Goal: Leave review/rating: Leave review/rating

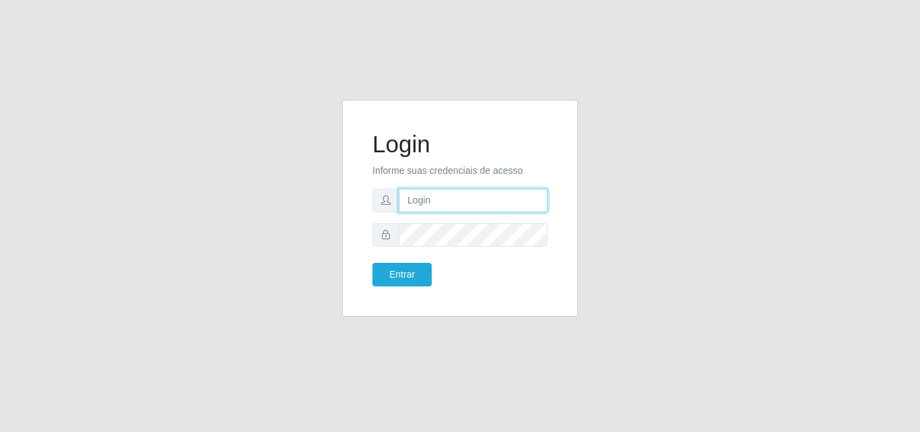
click at [453, 207] on input "text" at bounding box center [473, 201] width 149 height 24
type input "[PERSON_NAME]"
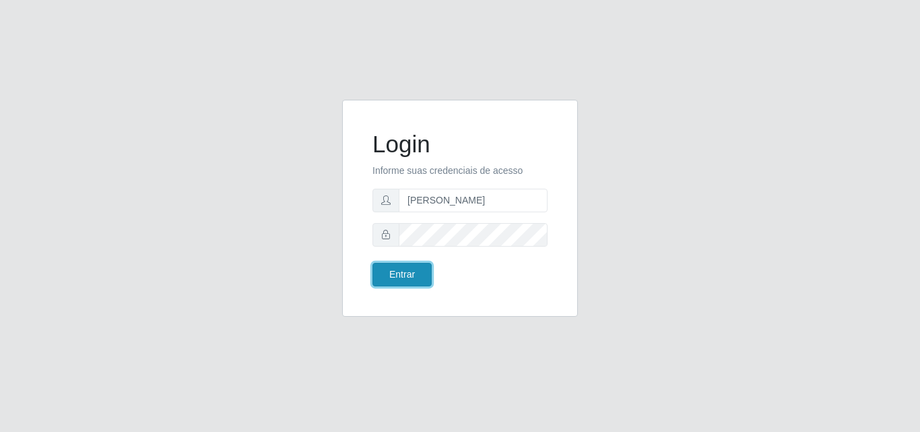
click at [402, 271] on button "Entrar" at bounding box center [401, 275] width 59 height 24
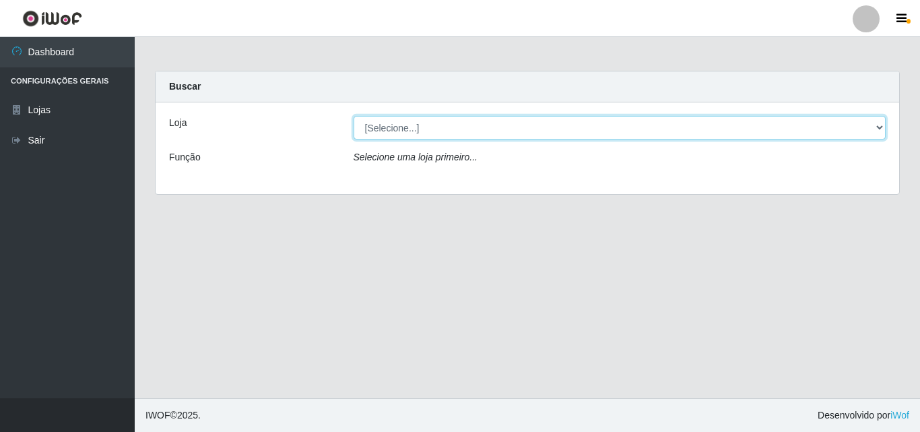
click at [392, 127] on select "[Selecione...] Saullus Supermercados" at bounding box center [620, 128] width 533 height 24
select select "423"
click at [354, 116] on select "[Selecione...] Saullus Supermercados" at bounding box center [620, 128] width 533 height 24
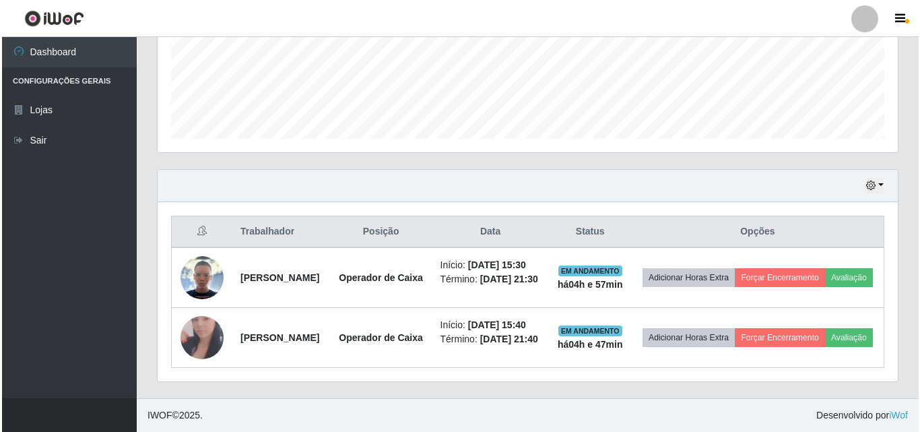
scroll to position [391, 0]
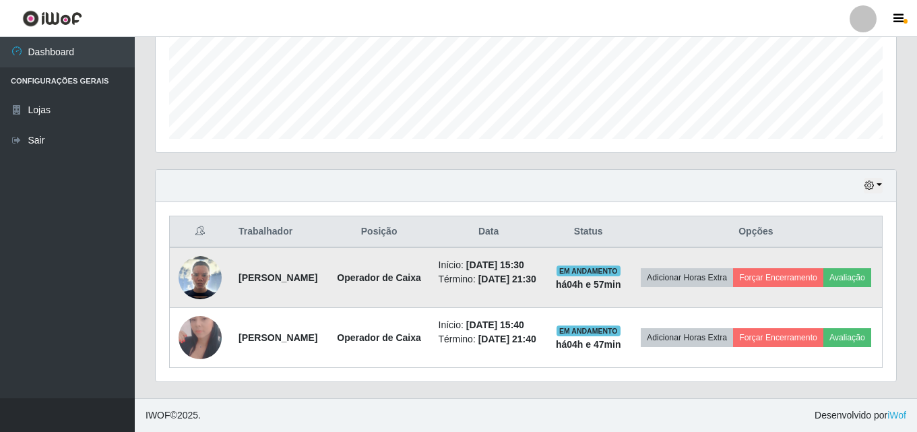
click at [198, 256] on img at bounding box center [199, 277] width 43 height 43
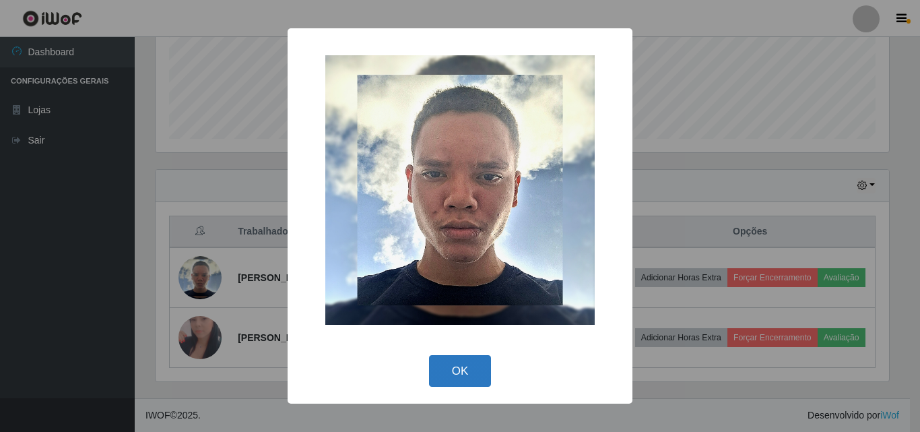
click at [452, 373] on button "OK" at bounding box center [460, 371] width 63 height 32
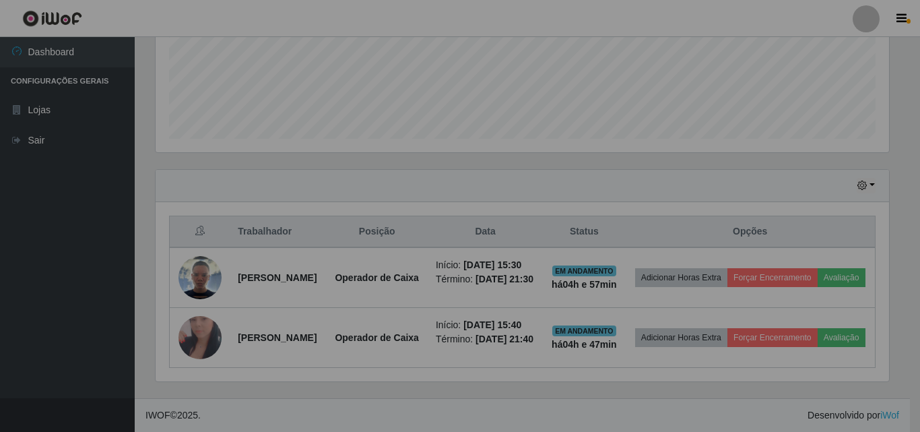
scroll to position [280, 740]
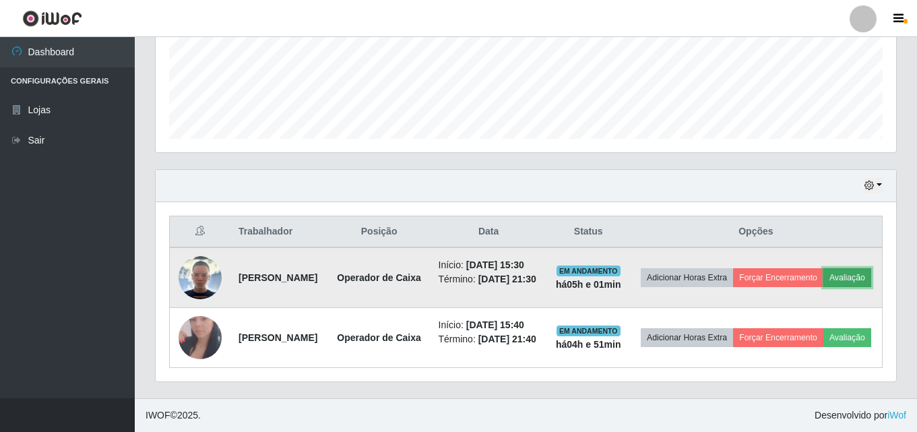
click at [823, 268] on button "Avaliação" at bounding box center [847, 277] width 48 height 19
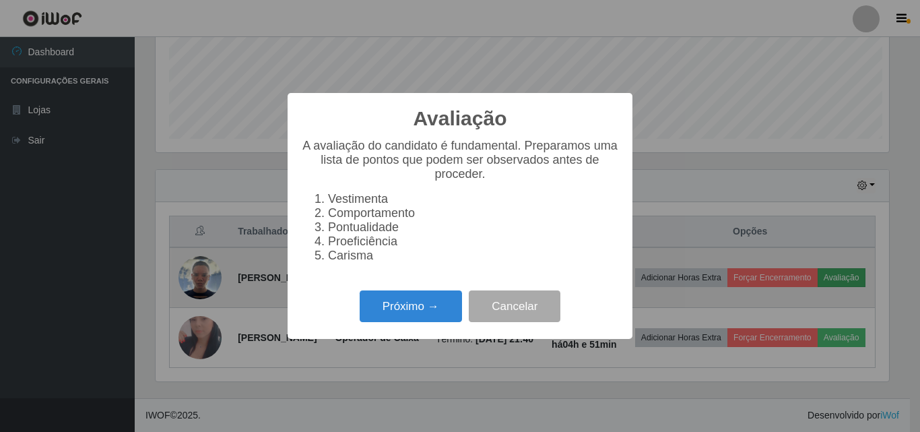
scroll to position [280, 733]
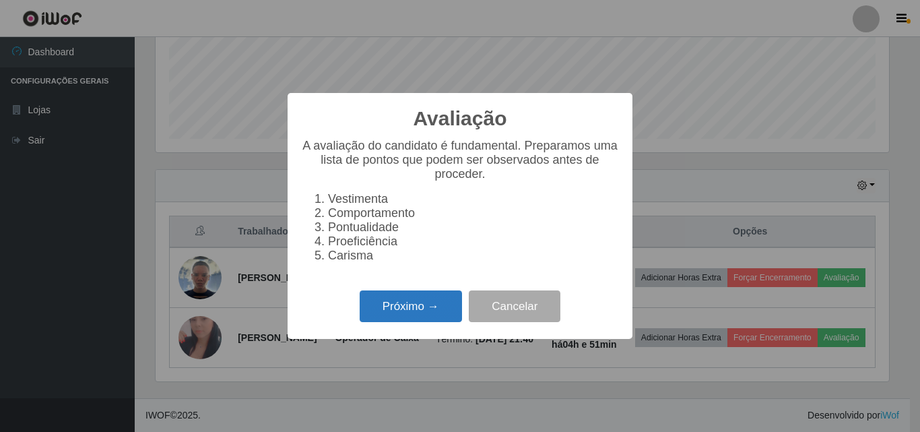
click at [418, 313] on button "Próximo →" at bounding box center [411, 306] width 102 height 32
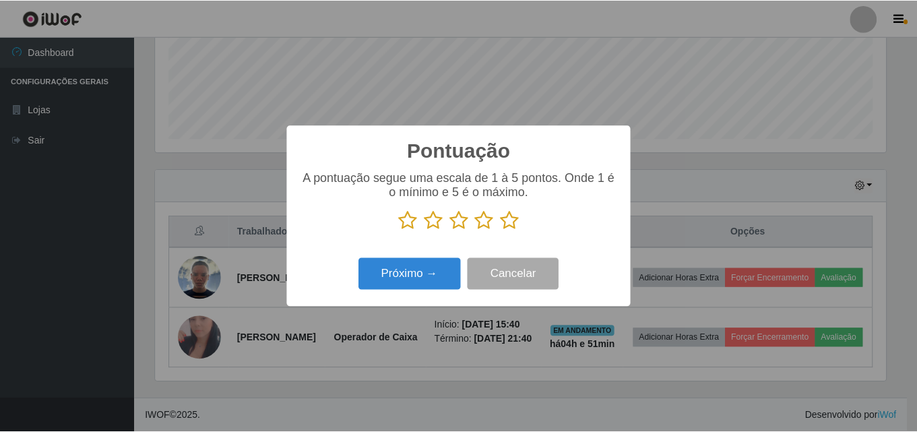
scroll to position [673220, 672766]
click at [401, 277] on button "Próximo →" at bounding box center [411, 274] width 102 height 32
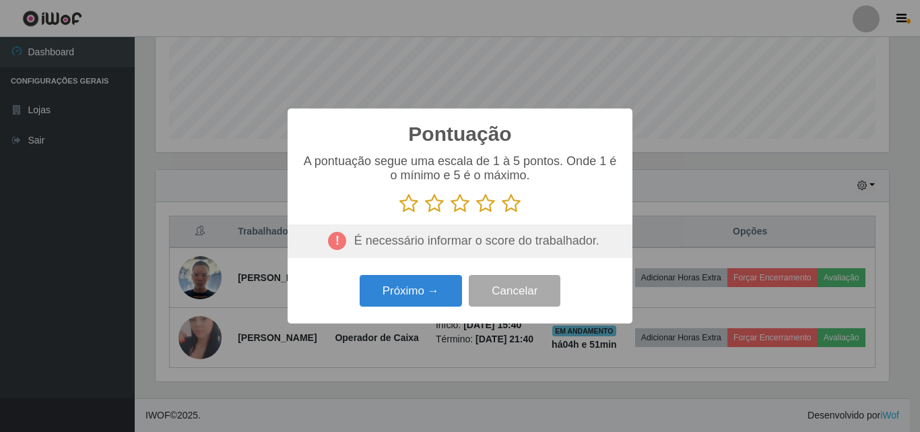
click at [405, 207] on icon at bounding box center [408, 203] width 19 height 20
click at [399, 213] on input "radio" at bounding box center [399, 213] width 0 height 0
click at [523, 296] on button "Cancelar" at bounding box center [515, 291] width 92 height 32
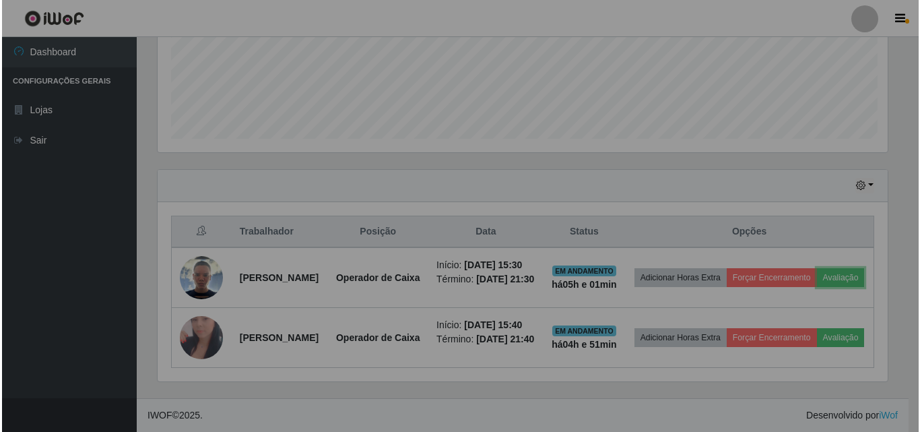
scroll to position [280, 740]
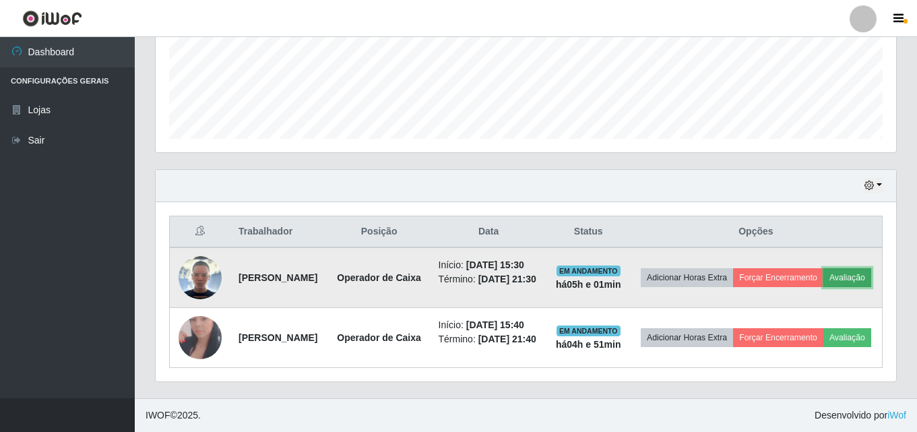
click at [823, 268] on button "Avaliação" at bounding box center [847, 277] width 48 height 19
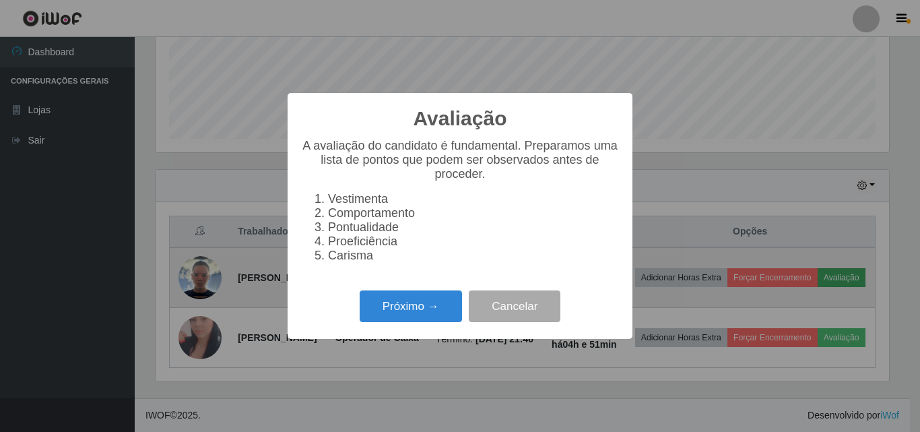
scroll to position [280, 733]
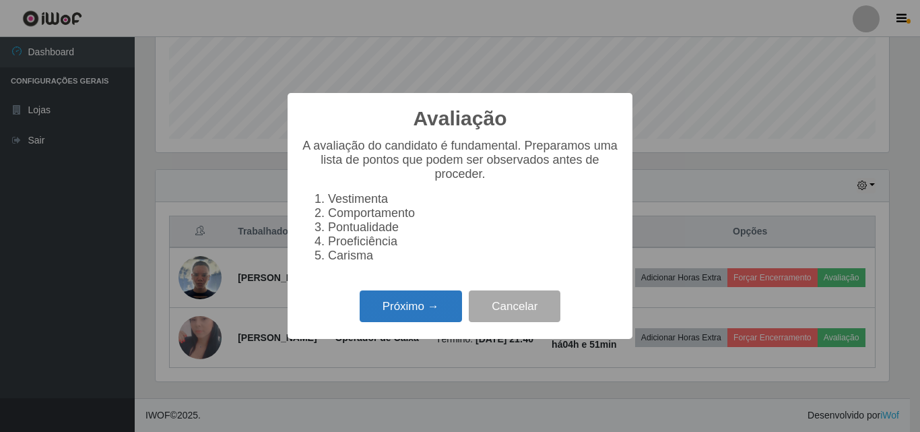
click at [424, 308] on button "Próximo →" at bounding box center [411, 306] width 102 height 32
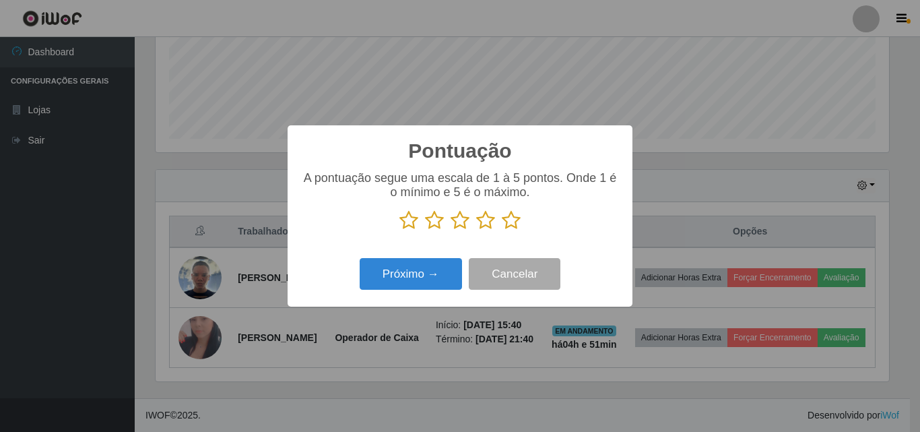
scroll to position [673220, 672766]
click at [405, 220] on icon at bounding box center [408, 220] width 19 height 20
click at [399, 230] on input "radio" at bounding box center [399, 230] width 0 height 0
click at [441, 271] on button "Próximo →" at bounding box center [411, 274] width 102 height 32
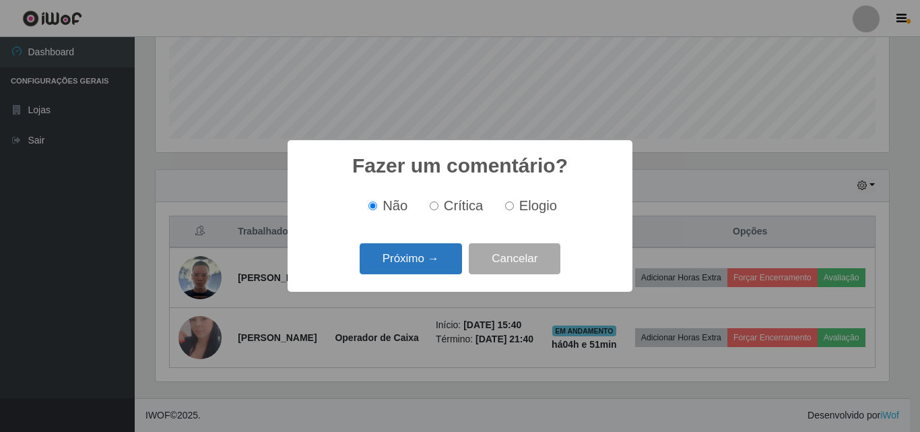
click at [433, 255] on button "Próximo →" at bounding box center [411, 259] width 102 height 32
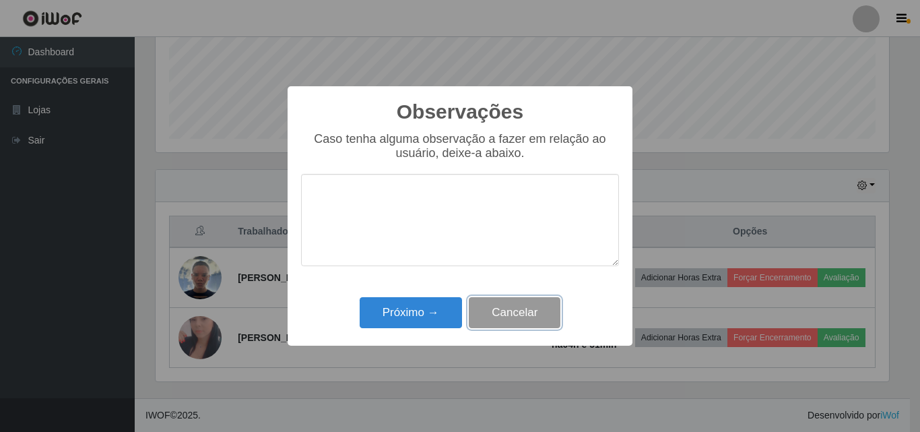
click at [512, 321] on button "Cancelar" at bounding box center [515, 313] width 92 height 32
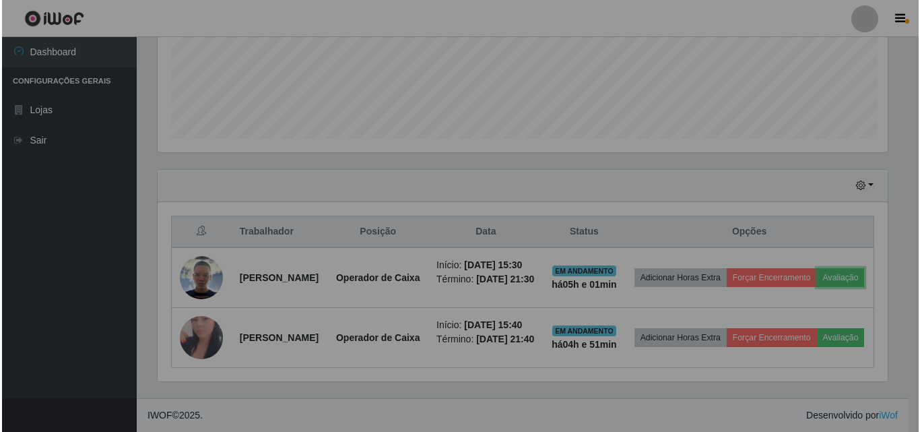
scroll to position [280, 740]
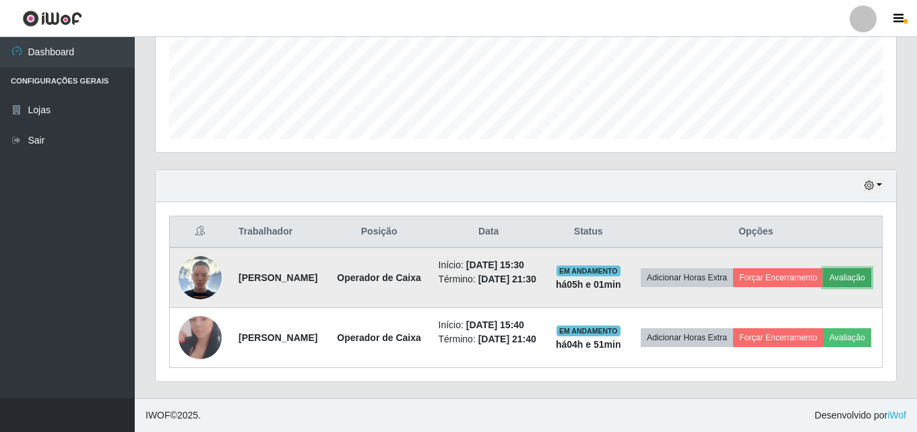
click at [823, 268] on button "Avaliação" at bounding box center [847, 277] width 48 height 19
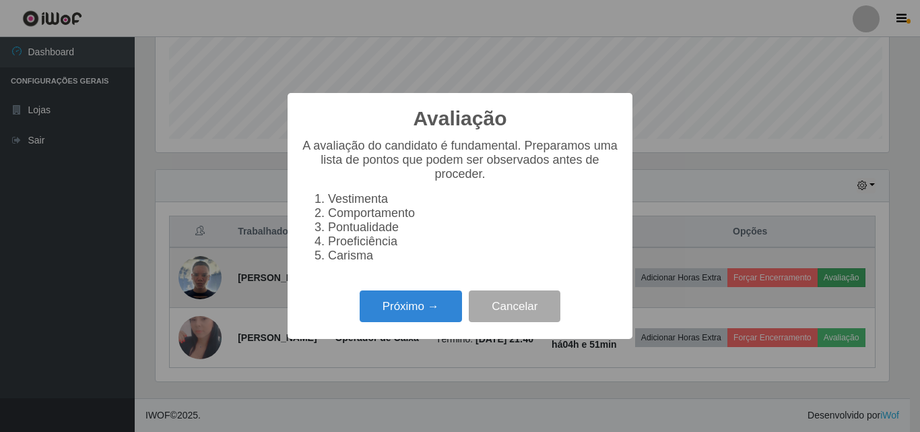
scroll to position [280, 733]
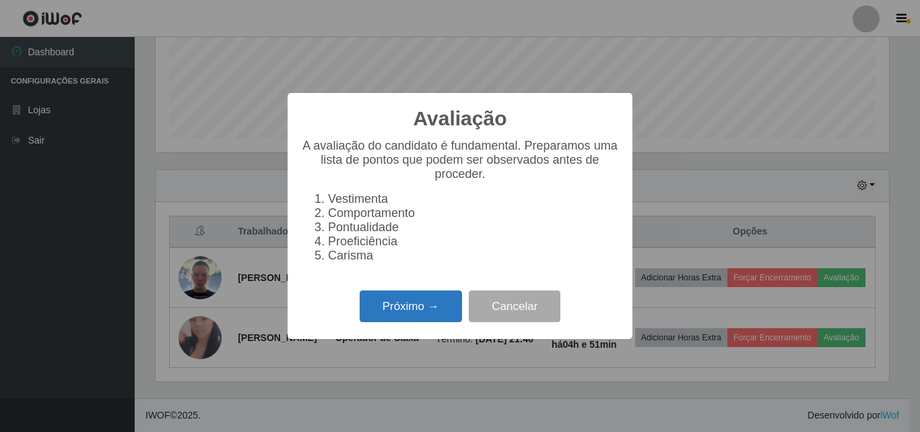
click at [439, 321] on button "Próximo →" at bounding box center [411, 306] width 102 height 32
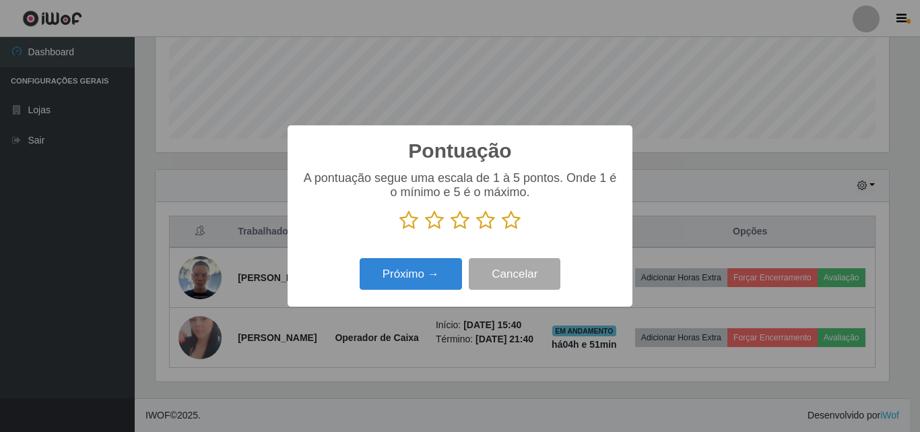
scroll to position [673220, 672766]
click at [405, 221] on icon at bounding box center [408, 220] width 19 height 20
click at [399, 230] on input "radio" at bounding box center [399, 230] width 0 height 0
click at [405, 281] on button "Próximo →" at bounding box center [411, 274] width 102 height 32
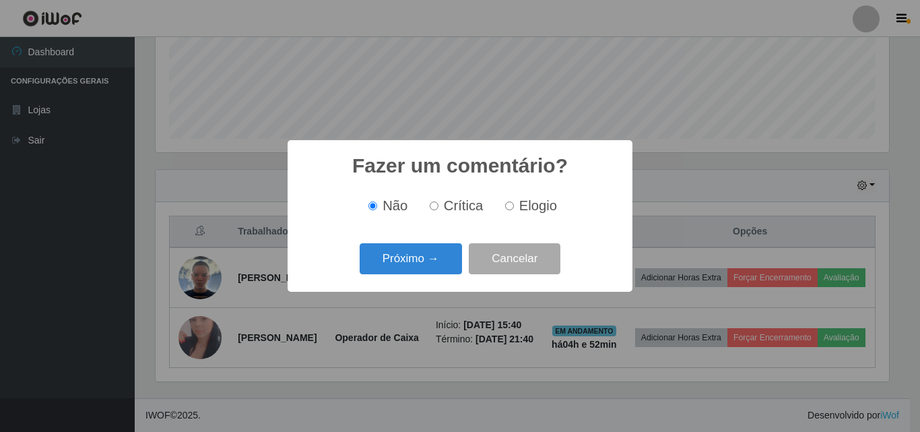
click at [432, 204] on input "Crítica" at bounding box center [434, 205] width 9 height 9
radio input "true"
click at [432, 253] on button "Próximo →" at bounding box center [411, 259] width 102 height 32
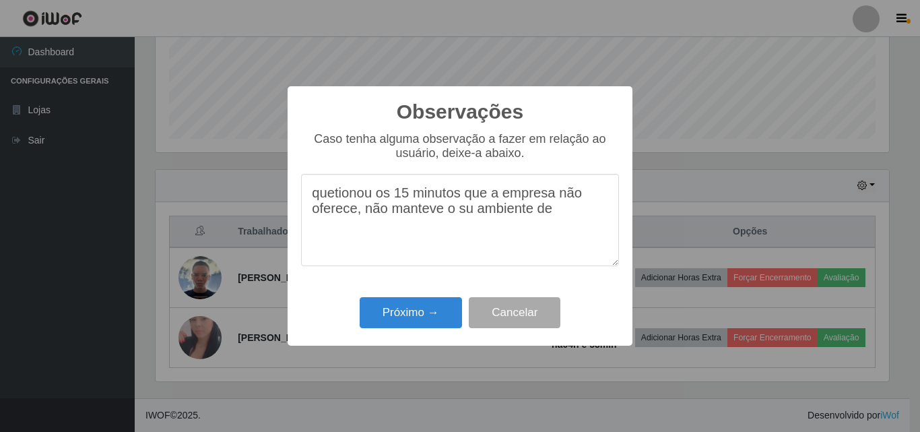
click at [473, 218] on textarea "quetionou os 15 minutos que a empresa não oferece, não manteve o su ambiente de" at bounding box center [460, 220] width 318 height 92
click at [333, 197] on textarea "quetionou os 15 minutos que a empresa não oferece, não manteve o seu ambiente d…" at bounding box center [460, 220] width 318 height 92
type textarea "questionou os 15 minutos que a empresa não oferece, não manteve o seu ambiente …"
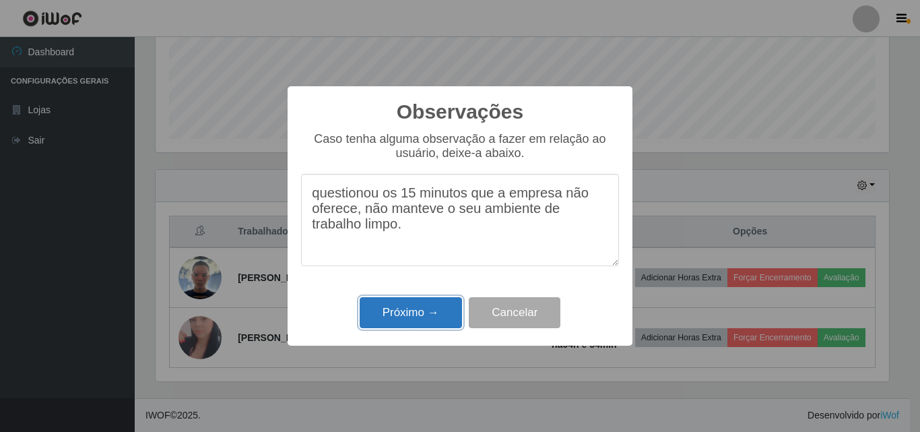
click at [403, 310] on button "Próximo →" at bounding box center [411, 313] width 102 height 32
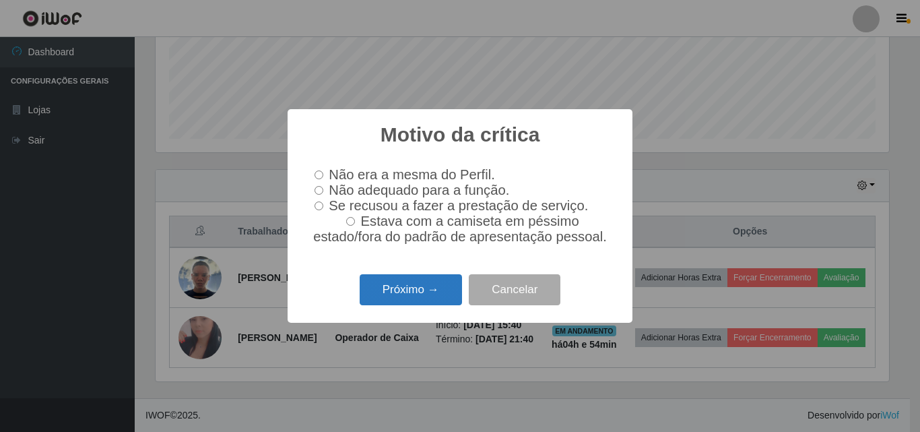
click at [414, 290] on button "Próximo →" at bounding box center [411, 290] width 102 height 32
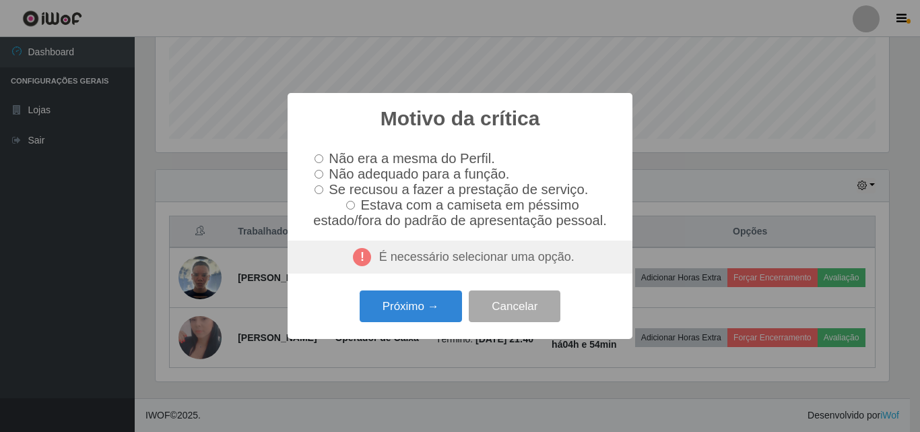
click at [321, 172] on input "Não adequado para a função." at bounding box center [319, 174] width 9 height 9
radio input "true"
click at [381, 306] on button "Próximo →" at bounding box center [411, 306] width 102 height 32
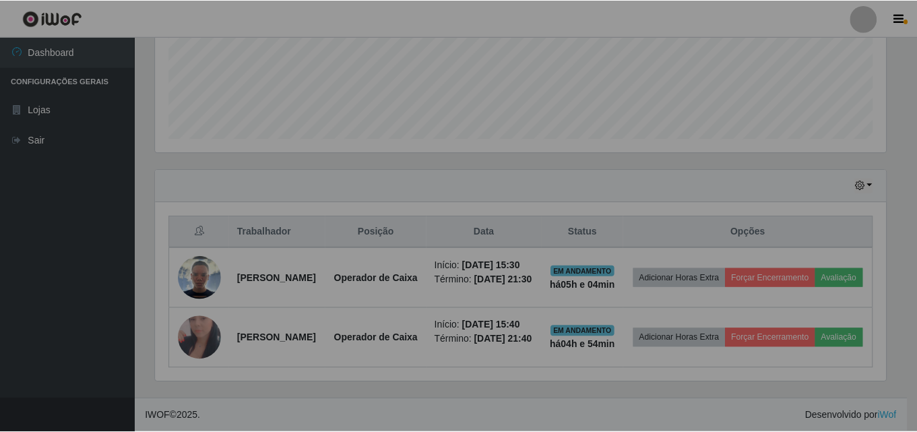
scroll to position [280, 740]
